Goal: Task Accomplishment & Management: Complete application form

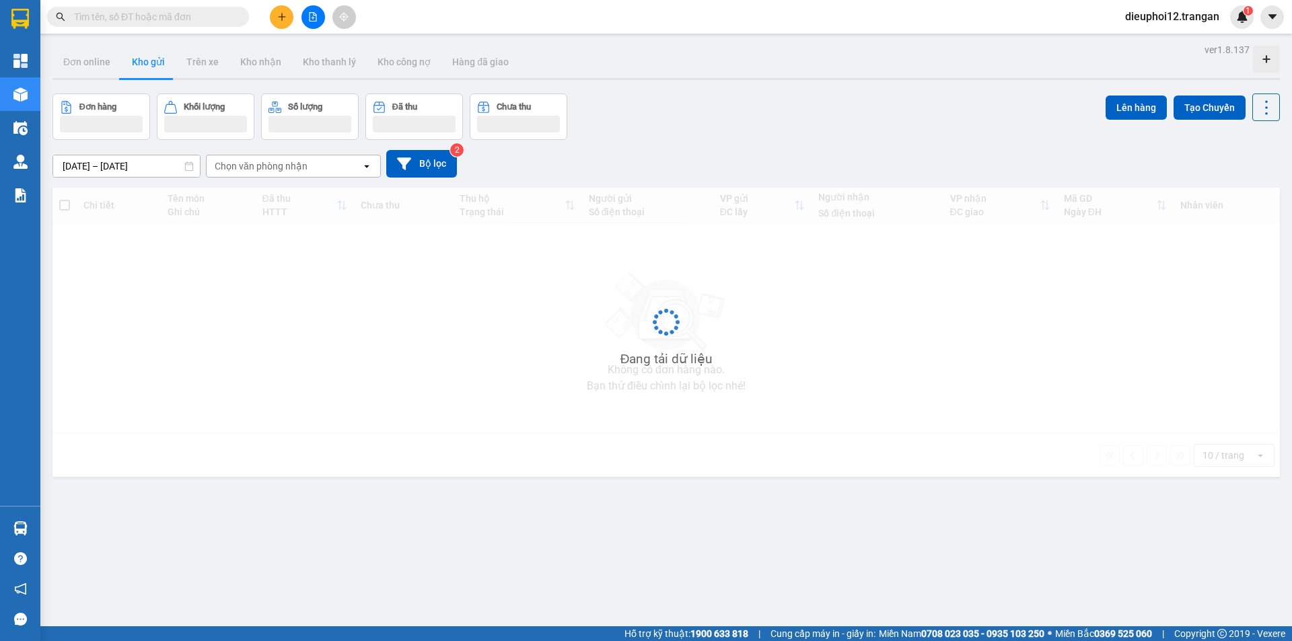
click at [291, 24] on button at bounding box center [282, 17] width 24 height 24
click at [303, 47] on div "Tạo đơn hàng" at bounding box center [328, 51] width 101 height 26
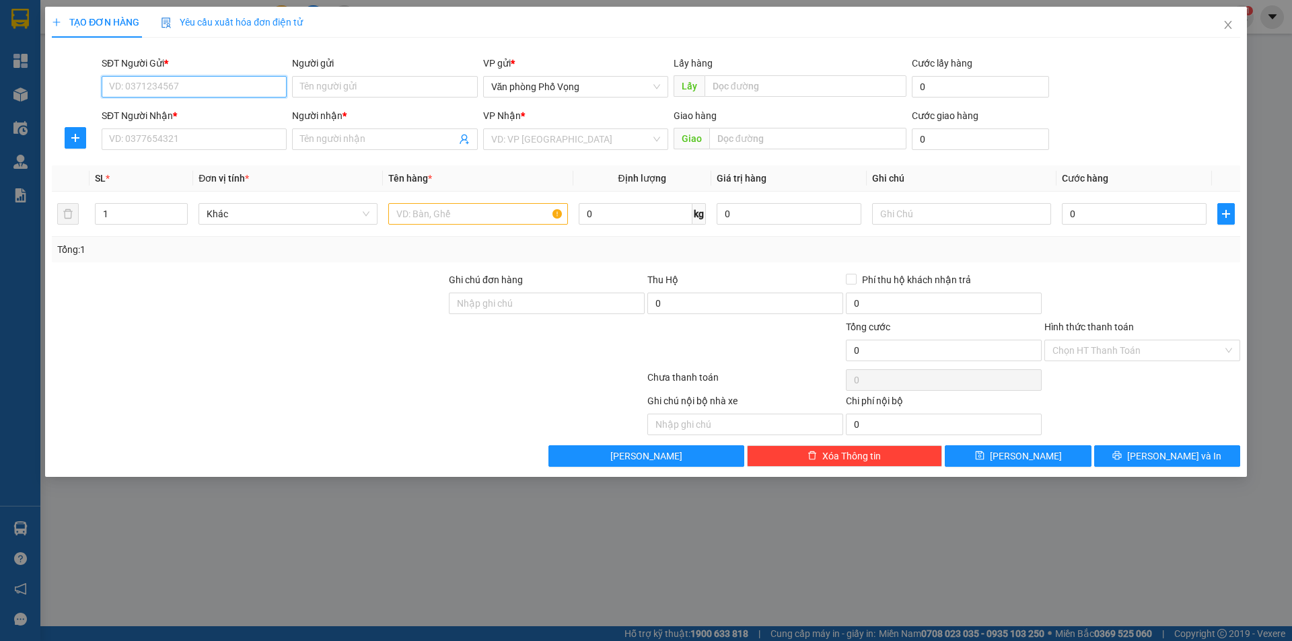
click at [227, 87] on input "SĐT Người Gửi *" at bounding box center [194, 87] width 185 height 22
type input "0984142626"
click at [192, 112] on div "0984142626" at bounding box center [194, 113] width 169 height 15
type input "0963622888"
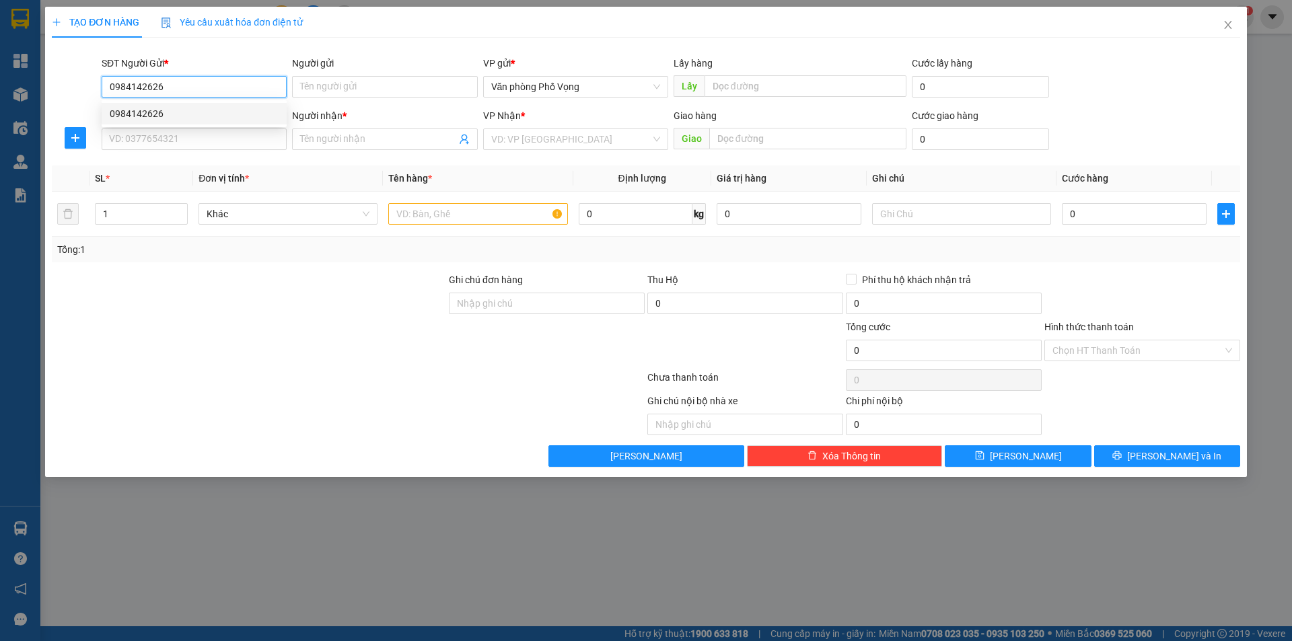
type input "vân anh"
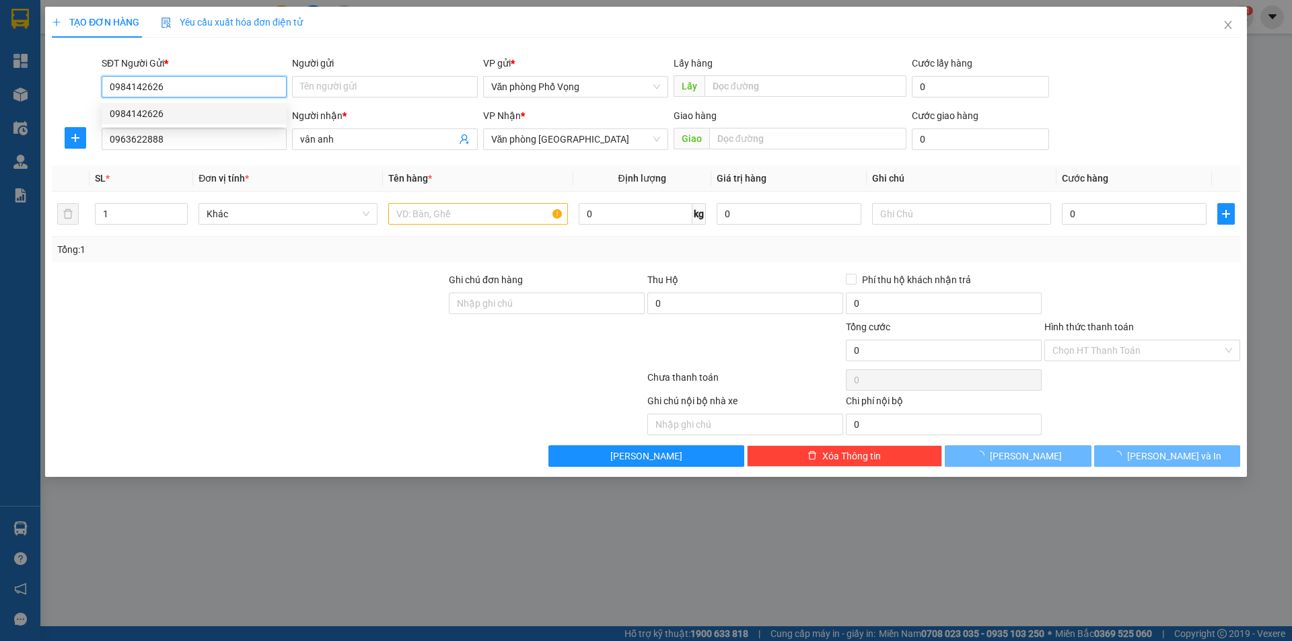
click at [192, 112] on div "0984142626" at bounding box center [194, 113] width 169 height 15
type input "30.000"
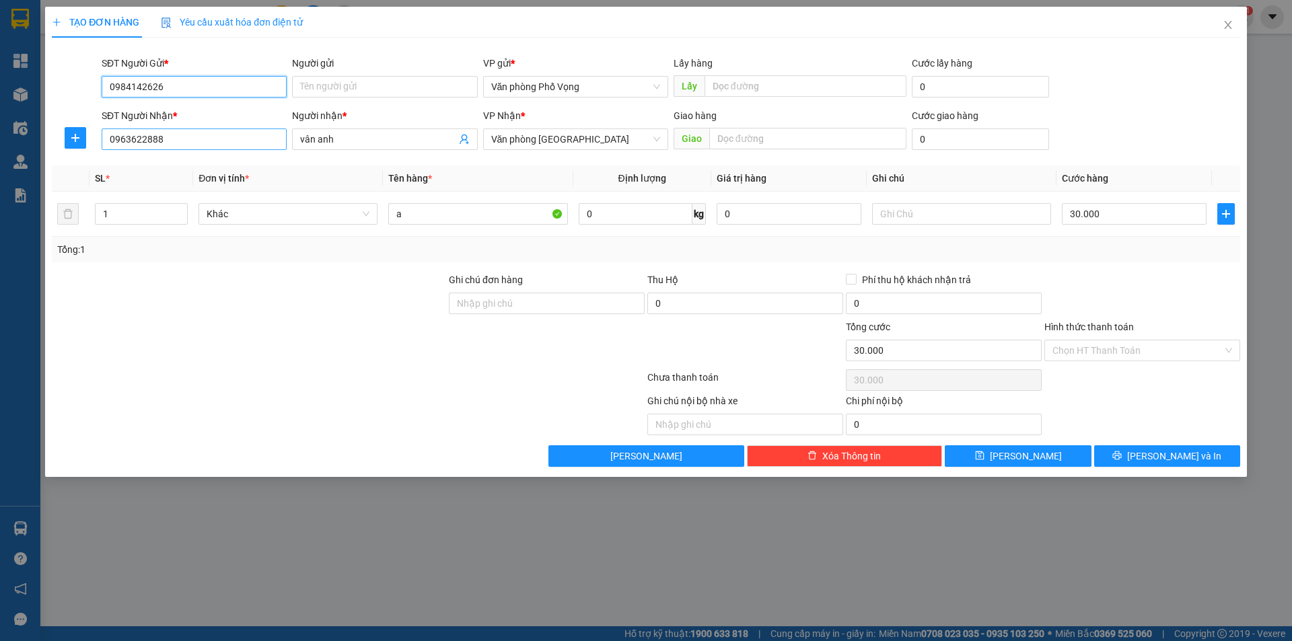
type input "0984142626"
click at [184, 135] on input "0963622888" at bounding box center [194, 140] width 185 height 22
type input "0946311776"
click at [349, 130] on span "vân anh" at bounding box center [384, 140] width 185 height 22
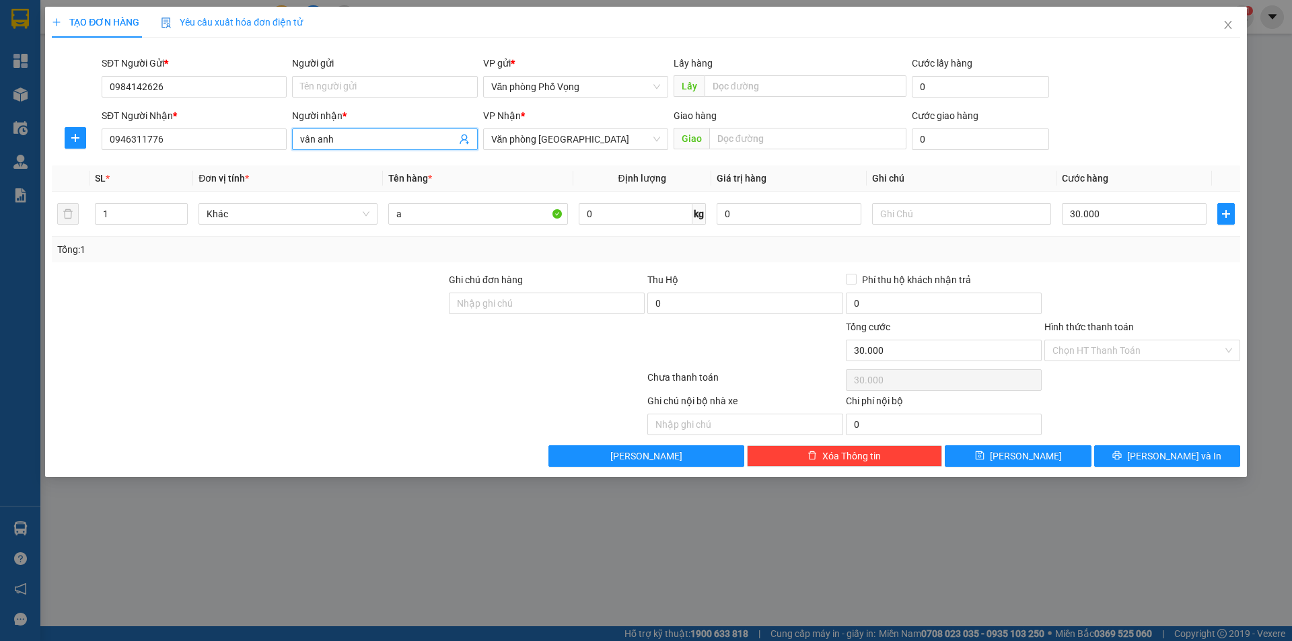
click at [349, 130] on span "vân anh" at bounding box center [384, 140] width 185 height 22
click at [343, 141] on input "vân anh" at bounding box center [377, 139] width 155 height 15
click at [343, 142] on input "vân anh" at bounding box center [377, 139] width 155 height 15
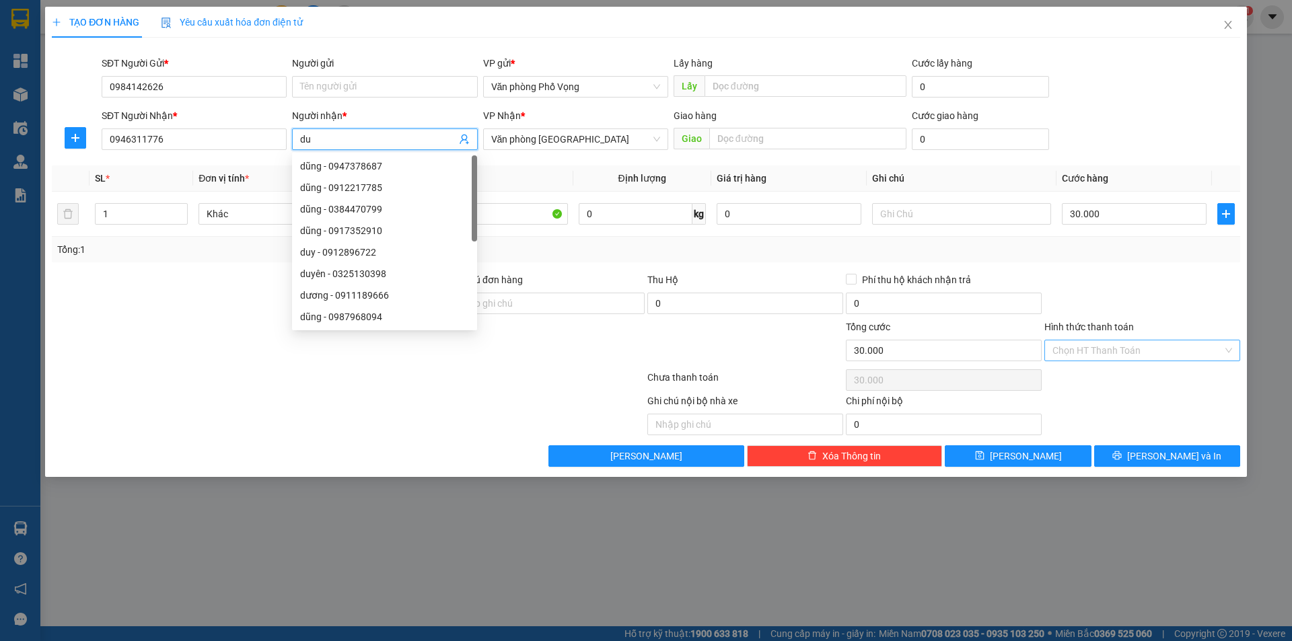
type input "du"
drag, startPoint x: 1099, startPoint y: 346, endPoint x: 1092, endPoint y: 353, distance: 10.0
click at [1097, 346] on input "Hình thức thanh toán" at bounding box center [1137, 350] width 170 height 20
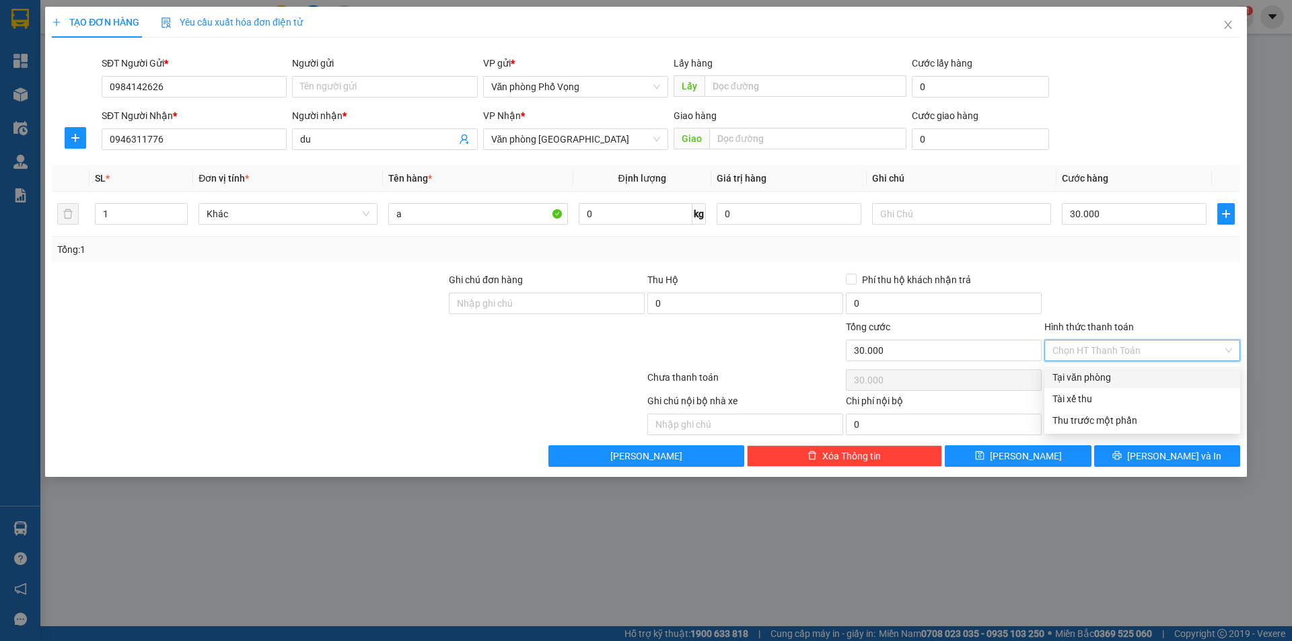
click at [1076, 375] on div "Tại văn phòng" at bounding box center [1142, 377] width 180 height 15
type input "0"
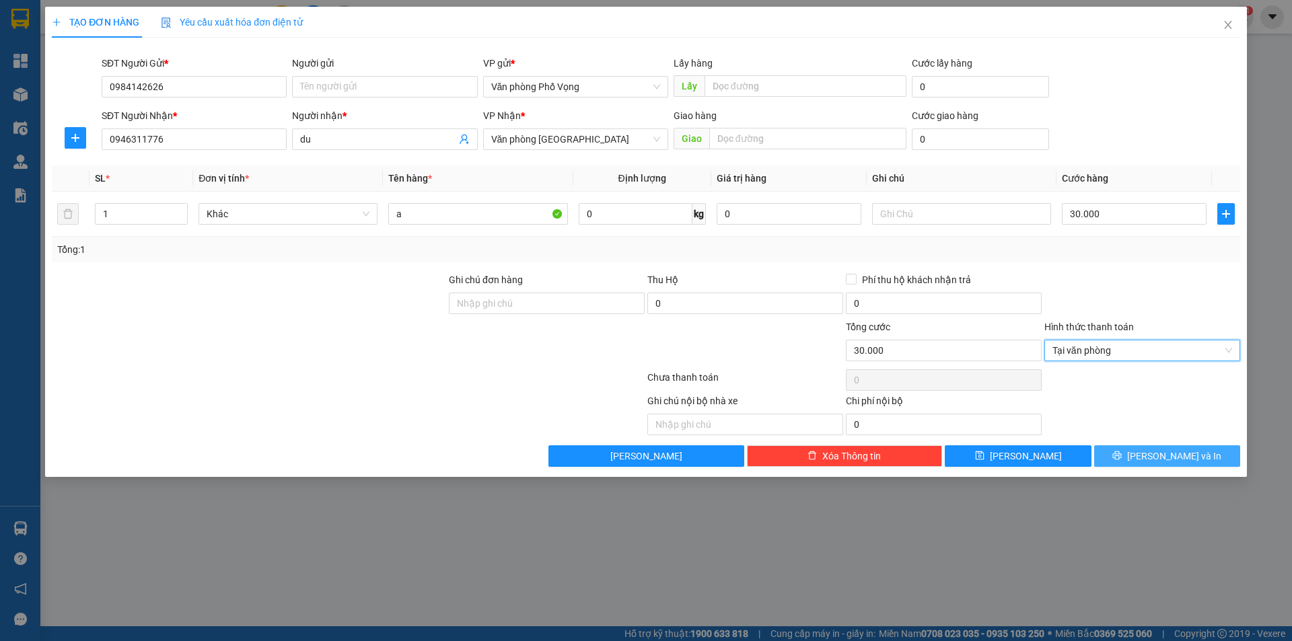
click at [1173, 456] on span "Lưu và In" at bounding box center [1174, 456] width 94 height 15
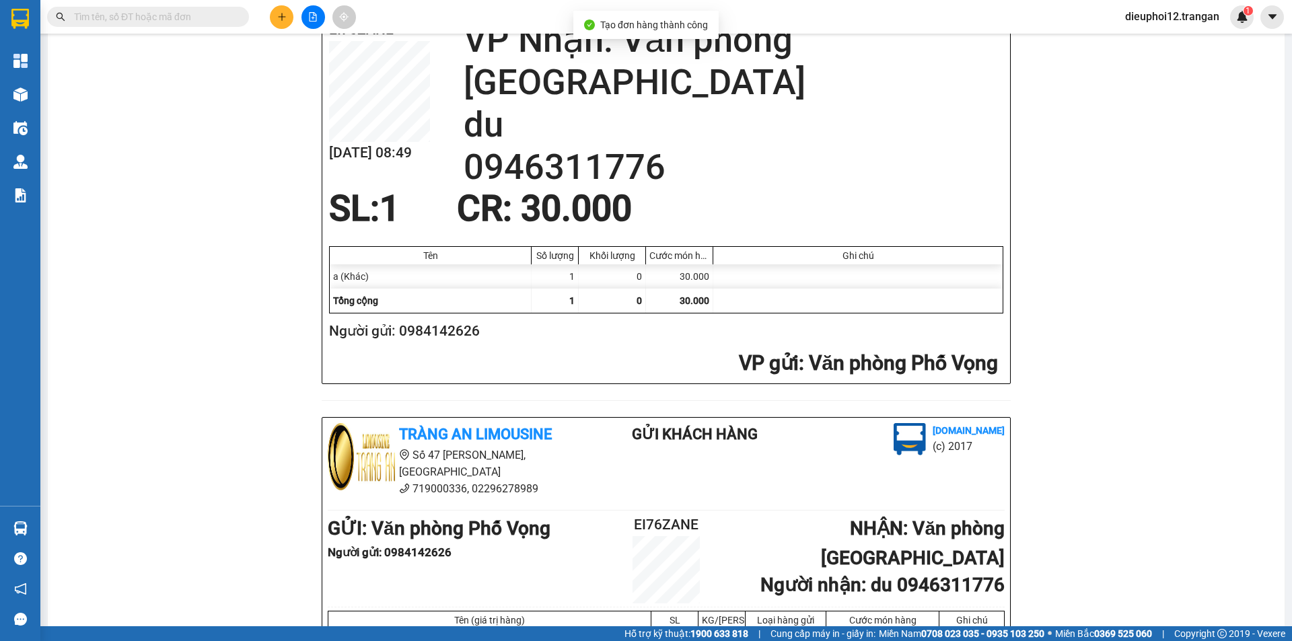
scroll to position [393, 0]
